Goal: Find specific page/section: Locate a particular part of the current website

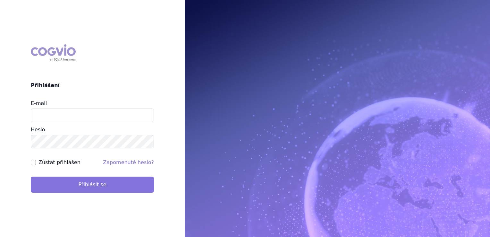
type input "[EMAIL_ADDRESS][DOMAIN_NAME]"
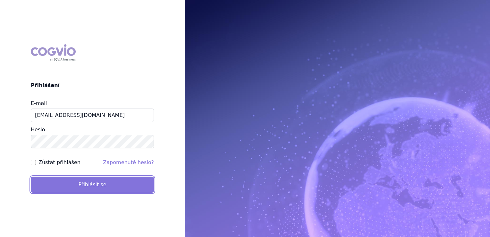
click at [95, 185] on button "Přihlásit se" at bounding box center [92, 184] width 123 height 16
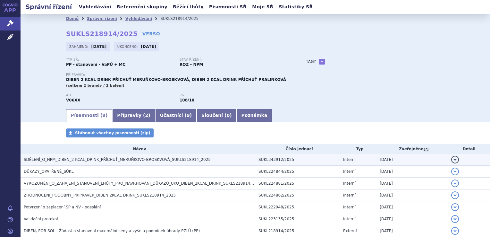
click at [123, 160] on span "SDĚLENÍ_O_NPM_DIBEN_2 KCAL_DRINK_PŘÍCHUŤ_MERUŇKOVO-BROSKVOVÁ_SUKLS218914_2025" at bounding box center [117, 159] width 187 height 4
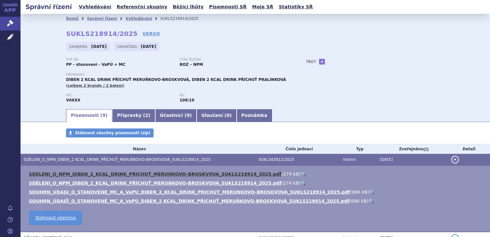
click at [110, 172] on link "SDELENI_O_NPM_DIBEN_2_KCAL_DRINK_PRICHUT_MERUNKOVO-BROSKVOVA_SUKLS218914_2025.p…" at bounding box center [155, 173] width 253 height 5
